Goal: Task Accomplishment & Management: Manage account settings

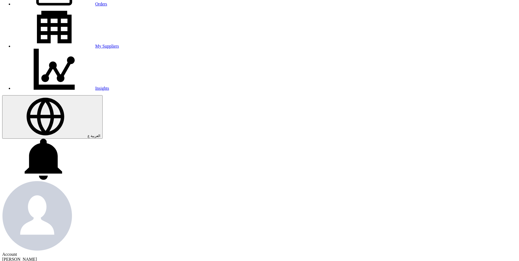
scroll to position [82, 0]
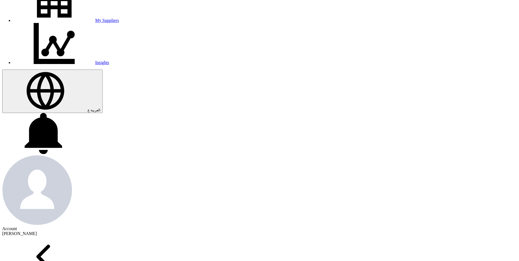
scroll to position [55, 0]
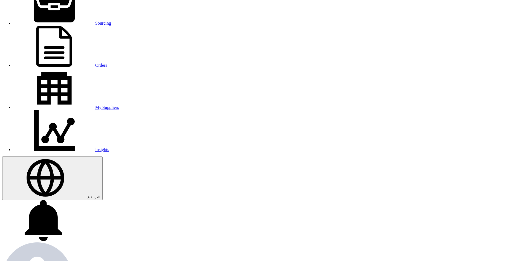
scroll to position [0, 0]
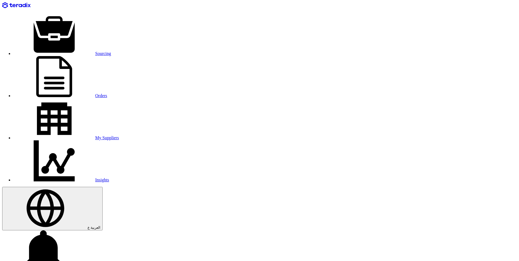
click at [111, 51] on link "Sourcing" at bounding box center [62, 53] width 98 height 5
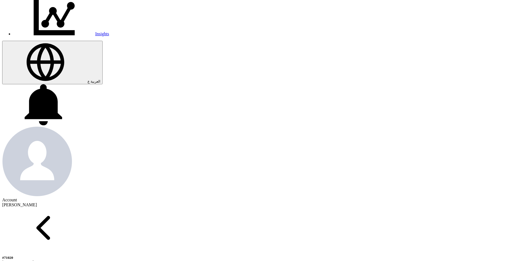
scroll to position [82, 0]
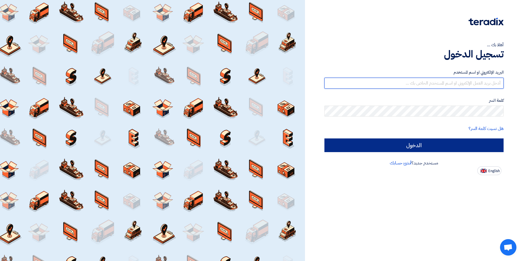
type input "[PERSON_NAME][EMAIL_ADDRESS][PERSON_NAME][DOMAIN_NAME]"
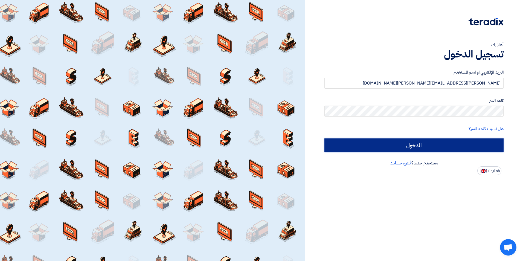
click at [372, 144] on input "الدخول" at bounding box center [413, 145] width 179 height 14
type input "Sign in"
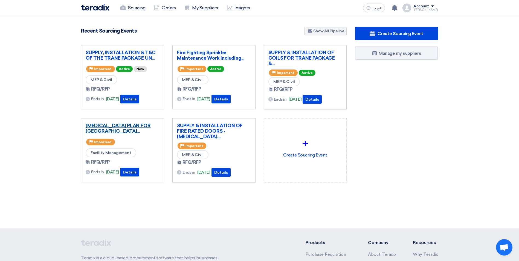
click at [145, 127] on link "[MEDICAL_DATA] PLAN FOR [GEOGRAPHIC_DATA]..." at bounding box center [123, 128] width 74 height 11
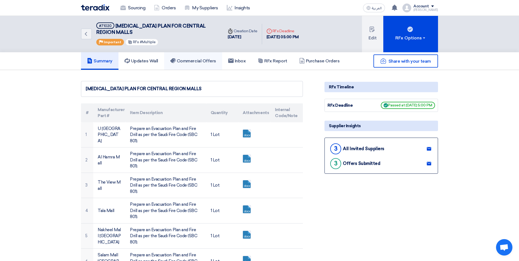
click at [211, 64] on link "Commercial Offers" at bounding box center [193, 61] width 58 height 18
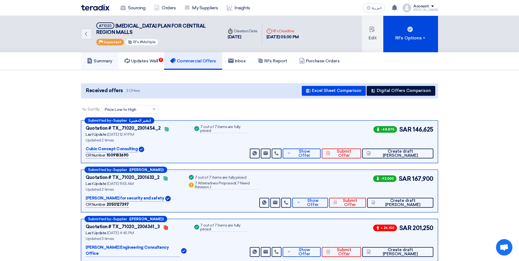
click at [104, 58] on h5 "Summary" at bounding box center [99, 60] width 25 height 5
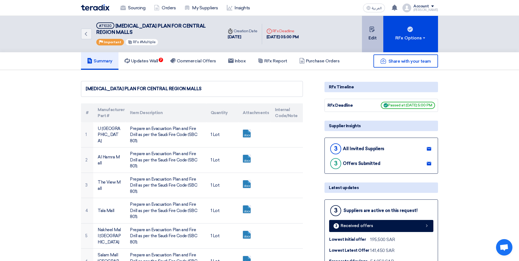
click at [368, 37] on button "Edit" at bounding box center [372, 34] width 21 height 36
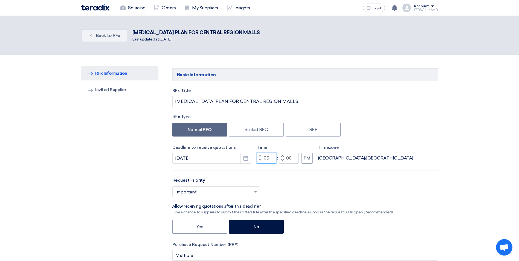
click at [267, 159] on input "05" at bounding box center [267, 158] width 20 height 11
drag, startPoint x: 269, startPoint y: 158, endPoint x: 263, endPoint y: 158, distance: 5.2
click at [263, 158] on input "05" at bounding box center [267, 158] width 20 height 11
type input "07"
click at [302, 189] on div "Select priority... × Important ×" at bounding box center [305, 193] width 266 height 15
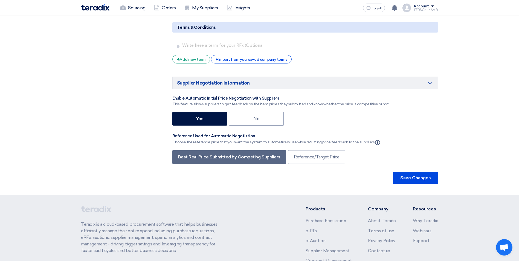
scroll to position [1088, 0]
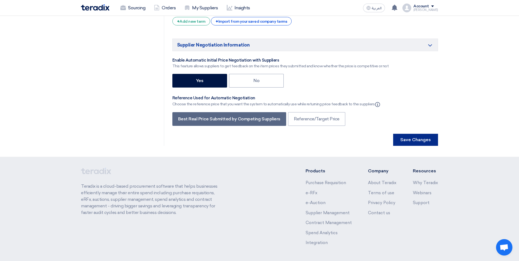
click at [425, 134] on button "Save Changes" at bounding box center [415, 140] width 45 height 12
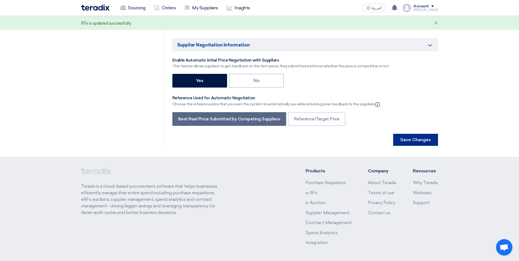
scroll to position [0, 0]
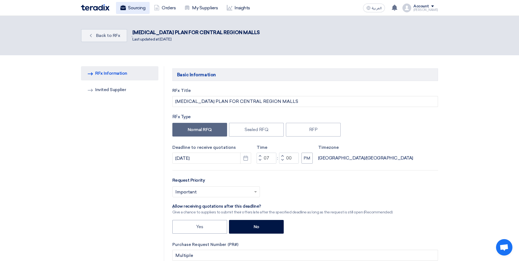
click at [143, 11] on link "Sourcing" at bounding box center [133, 8] width 34 height 12
